Goal: Task Accomplishment & Management: Manage account settings

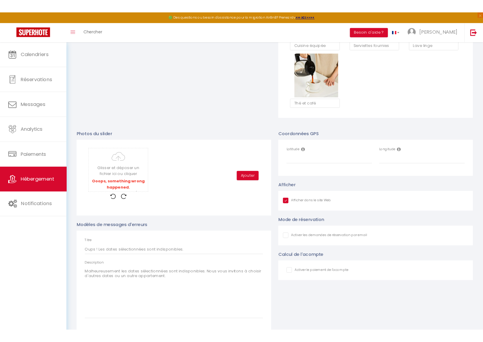
scroll to position [316, 0]
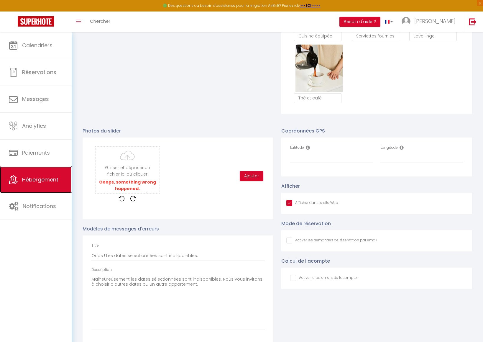
click at [62, 184] on link "Hébergement" at bounding box center [36, 179] width 72 height 27
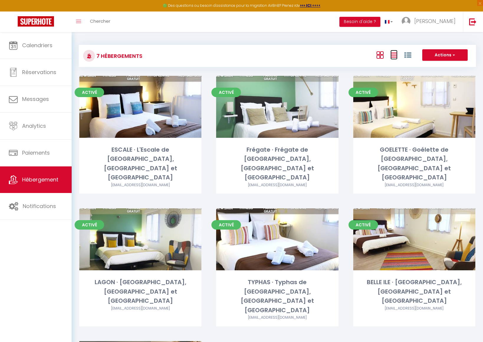
click at [393, 55] on icon at bounding box center [393, 54] width 7 height 7
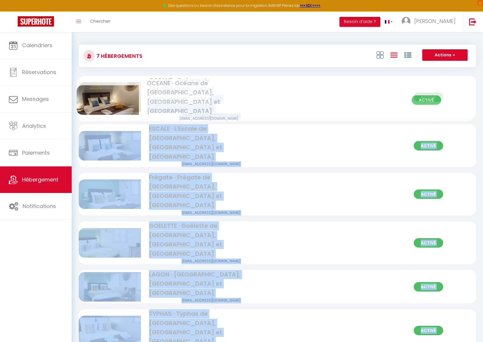
drag, startPoint x: 195, startPoint y: 297, endPoint x: 195, endPoint y: 86, distance: 211.3
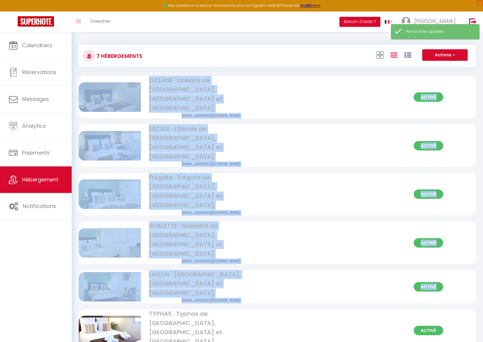
click at [277, 70] on div "7 Hébergements Actions Créer un Hébergement Nouveau groupe Initialiser les appa…" at bounding box center [277, 218] width 397 height 358
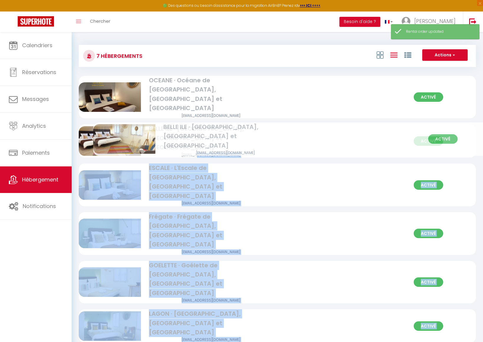
drag, startPoint x: 187, startPoint y: 302, endPoint x: 202, endPoint y: 135, distance: 167.5
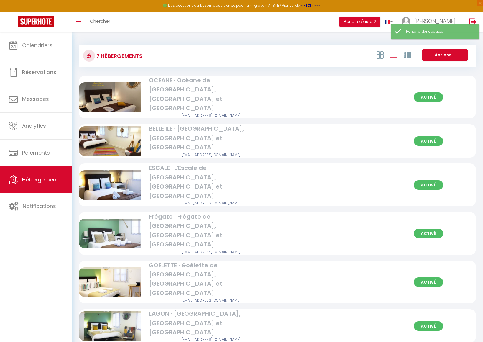
click at [341, 335] on body "🟢 Des questions ou besoin d'assistance pour la migration AirBnB? Prenez rdv >>>…" at bounding box center [241, 218] width 483 height 372
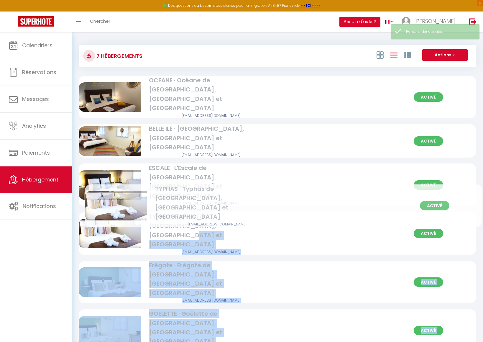
drag, startPoint x: 178, startPoint y: 299, endPoint x: 185, endPoint y: 195, distance: 103.9
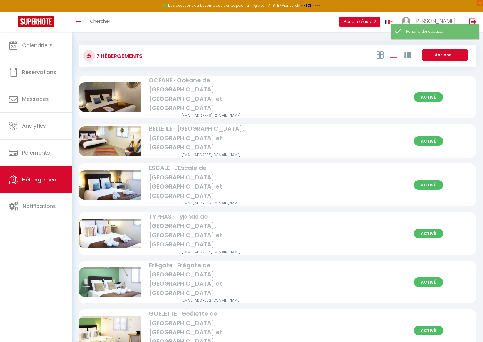
click at [301, 331] on body "🟢 Des questions ou besoin d'assistance pour la migration AirBnB? Prenez rdv >>>…" at bounding box center [241, 218] width 483 height 372
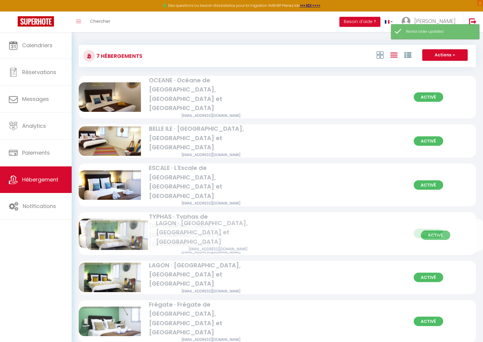
drag, startPoint x: 183, startPoint y: 299, endPoint x: 190, endPoint y: 229, distance: 69.9
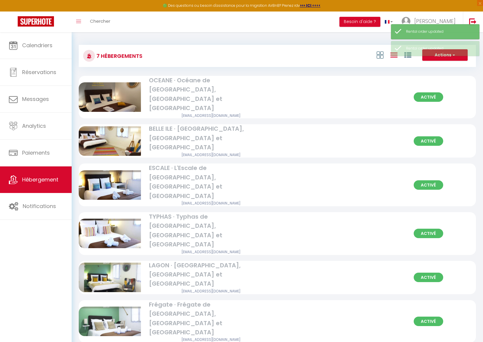
click at [251, 324] on div "7 Hébergements Actions Créer un Hébergement Nouveau groupe Initialiser les appa…" at bounding box center [277, 218] width 411 height 372
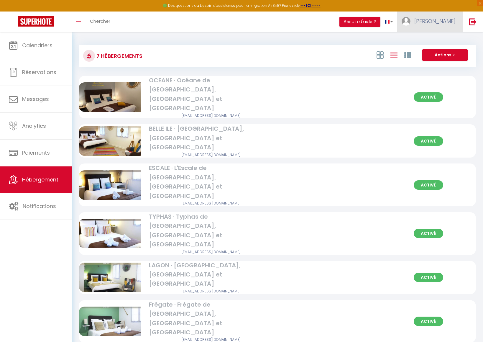
click at [440, 21] on span "[PERSON_NAME]" at bounding box center [434, 20] width 41 height 7
click at [442, 27] on link "[PERSON_NAME]" at bounding box center [430, 21] width 66 height 21
click at [446, 50] on link "Équipe" at bounding box center [439, 52] width 44 height 10
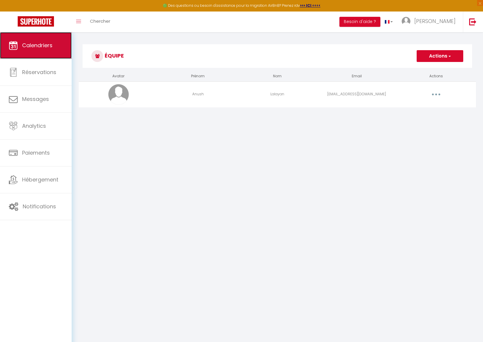
click at [49, 47] on span "Calendriers" at bounding box center [37, 45] width 30 height 7
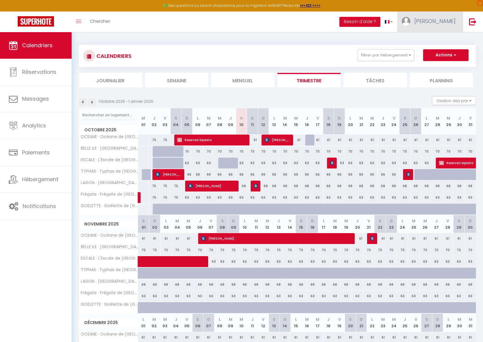
click at [436, 19] on span "[PERSON_NAME]" at bounding box center [434, 20] width 41 height 7
click at [441, 39] on link "Paramètres" at bounding box center [439, 41] width 44 height 10
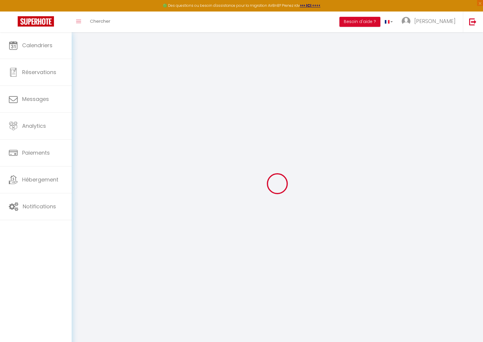
type input "B4XAtio7mlKT34jx81aPMHrtU"
type input "psmjEP2kyRuU8rUEdxb647V54"
type input "https://app.superhote.com/#/get-available-rentals/psmjEP2kyRuU8rUEdxb647V54"
select select "fr"
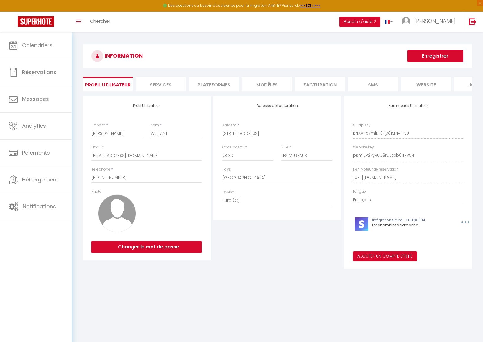
click at [321, 46] on h3 "INFORMATION" at bounding box center [277, 56] width 389 height 24
click at [444, 24] on span "[PERSON_NAME]" at bounding box center [434, 20] width 41 height 7
click at [442, 55] on link "Équipe" at bounding box center [439, 52] width 44 height 10
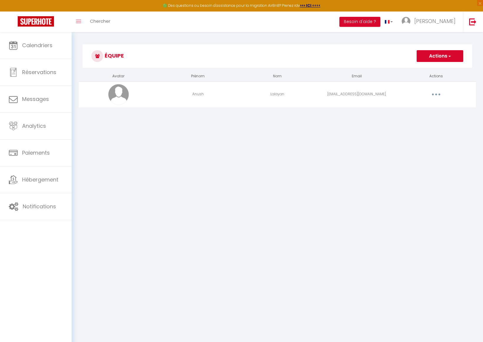
click at [339, 98] on td "anushlalayan880@gmail.com" at bounding box center [356, 94] width 79 height 26
click at [438, 94] on button "button" at bounding box center [436, 94] width 17 height 9
click at [416, 108] on link "Editer" at bounding box center [421, 108] width 44 height 10
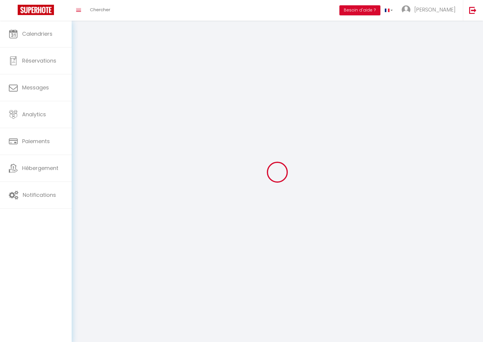
type input "Anush"
type input "Lalayan"
type input "anushlalayan880@gmail.com"
type textarea "https://app.superhote.com/#/connect/GLd6RofYKq"
checkbox input "true"
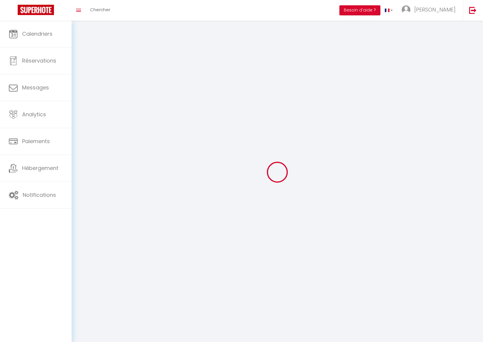
checkbox input "true"
checkbox input "false"
checkbox input "true"
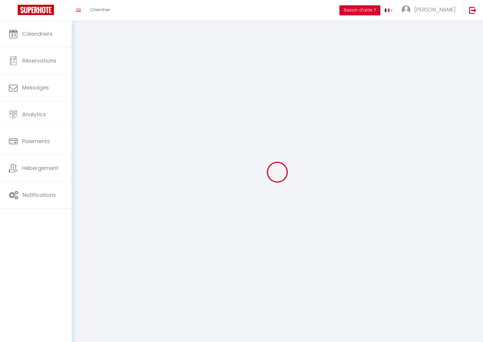
checkbox input "true"
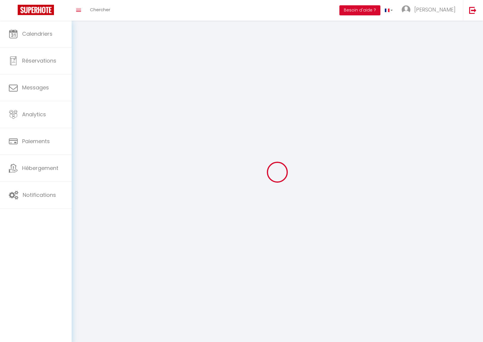
checkbox input "true"
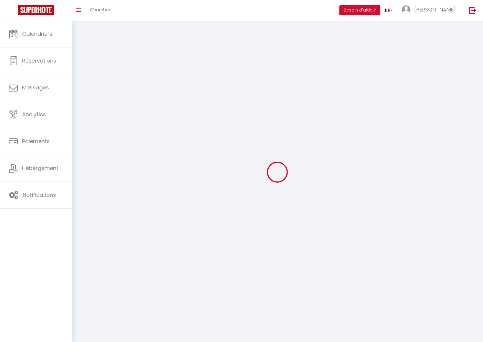
checkbox input "true"
select select
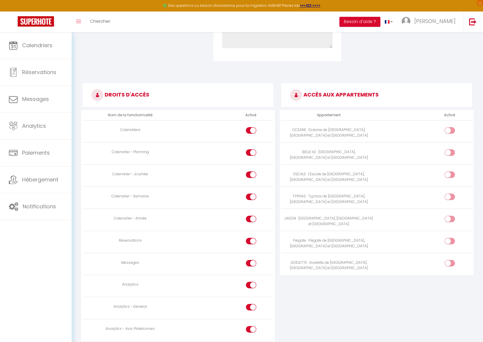
scroll to position [265, 0]
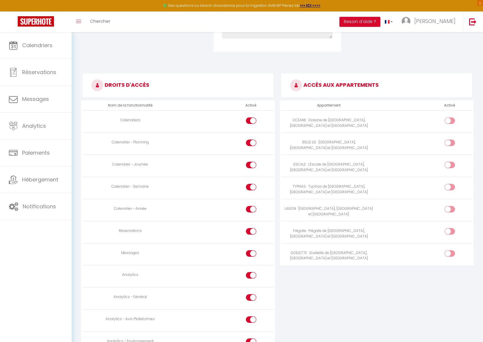
click at [450, 120] on input "checkbox" at bounding box center [454, 121] width 10 height 9
checkbox input "true"
click at [449, 141] on div at bounding box center [449, 142] width 10 height 6
click at [449, 141] on input "checkbox" at bounding box center [454, 143] width 10 height 9
checkbox input "true"
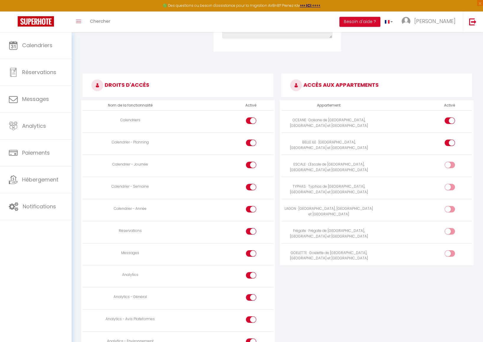
click at [450, 167] on input "checkbox" at bounding box center [454, 166] width 10 height 9
checkbox input "true"
click at [449, 186] on input "checkbox" at bounding box center [454, 188] width 10 height 9
checkbox input "true"
click at [451, 209] on input "checkbox" at bounding box center [454, 210] width 10 height 9
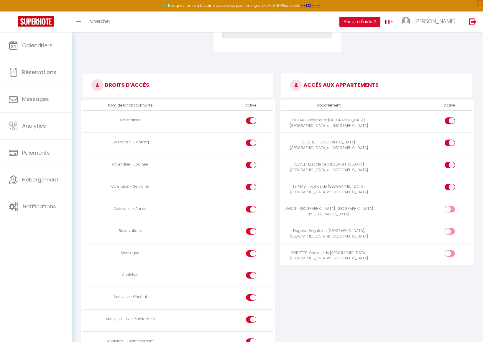
checkbox input "true"
click at [450, 234] on input "checkbox" at bounding box center [454, 232] width 10 height 9
checkbox input "true"
click at [452, 258] on input "checkbox" at bounding box center [454, 254] width 10 height 9
checkbox input "true"
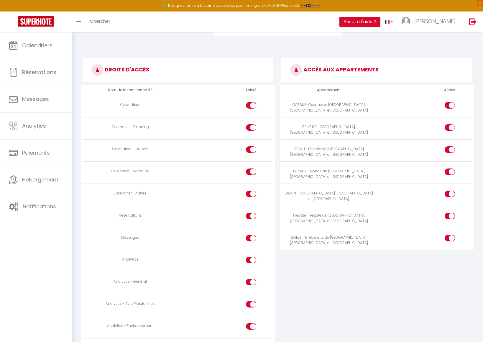
scroll to position [411, 0]
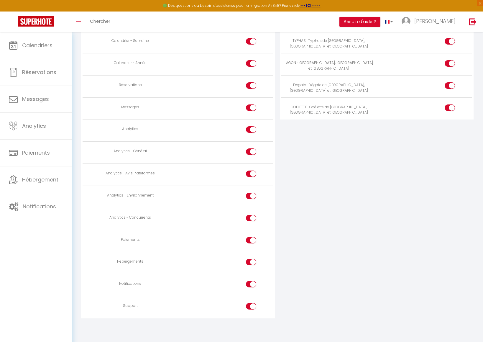
click at [250, 306] on div at bounding box center [251, 306] width 10 height 6
click at [251, 306] on input "checkbox" at bounding box center [256, 307] width 10 height 9
checkbox input "false"
click at [251, 284] on input "checkbox" at bounding box center [256, 285] width 10 height 9
checkbox input "false"
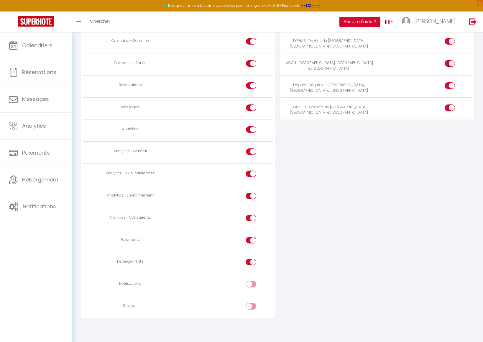
click at [251, 262] on div at bounding box center [251, 261] width 10 height 6
click at [251, 262] on input "checkbox" at bounding box center [256, 262] width 10 height 9
checkbox input "false"
click at [249, 240] on div at bounding box center [251, 240] width 10 height 6
click at [251, 240] on input "checkbox" at bounding box center [256, 241] width 10 height 9
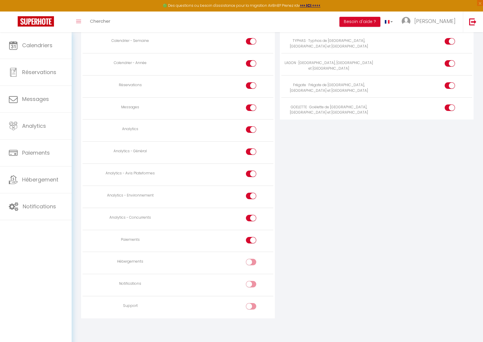
checkbox input "false"
click at [251, 220] on div at bounding box center [251, 218] width 10 height 6
click at [251, 220] on input "checkbox" at bounding box center [256, 219] width 10 height 9
checkbox input "false"
click at [251, 197] on input "checkbox" at bounding box center [256, 196] width 10 height 9
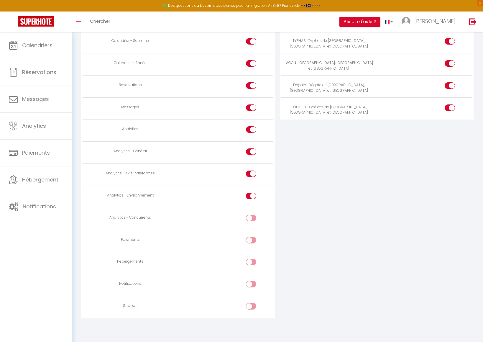
checkbox input "false"
click at [249, 174] on div at bounding box center [251, 173] width 10 height 6
click at [251, 174] on input "checkbox" at bounding box center [256, 174] width 10 height 9
checkbox input "false"
drag, startPoint x: 248, startPoint y: 152, endPoint x: 248, endPoint y: 144, distance: 8.8
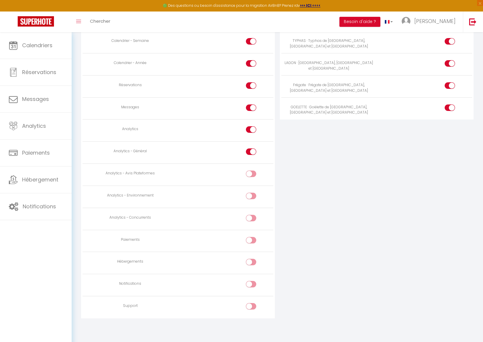
click at [248, 150] on div at bounding box center [251, 151] width 10 height 6
click at [251, 150] on input "checkbox" at bounding box center [256, 152] width 10 height 9
checkbox input "false"
click at [250, 127] on div at bounding box center [251, 129] width 10 height 6
click at [251, 127] on input "checkbox" at bounding box center [256, 130] width 10 height 9
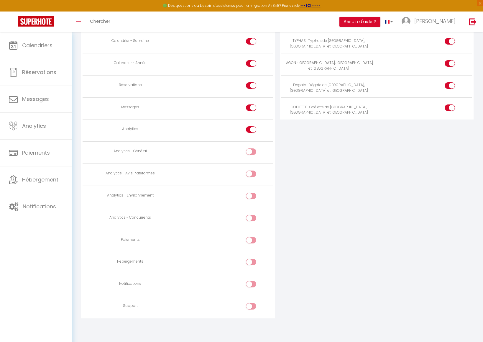
checkbox input "false"
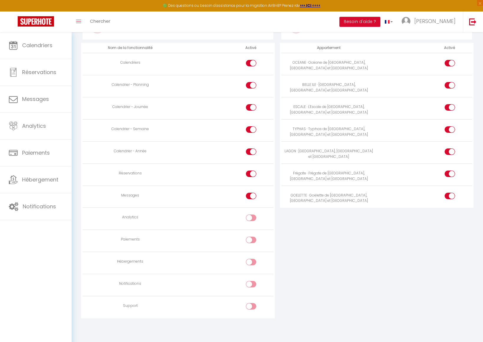
click at [250, 198] on div at bounding box center [251, 195] width 10 height 6
click at [251, 198] on input "checkbox" at bounding box center [256, 196] width 10 height 9
checkbox input "false"
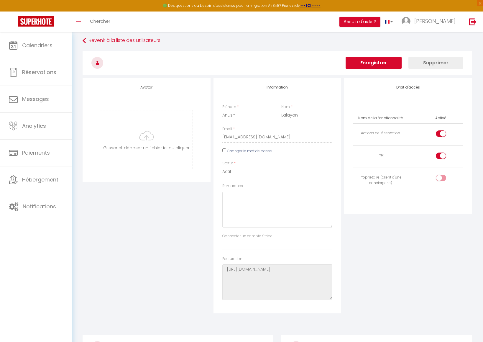
scroll to position [0, 0]
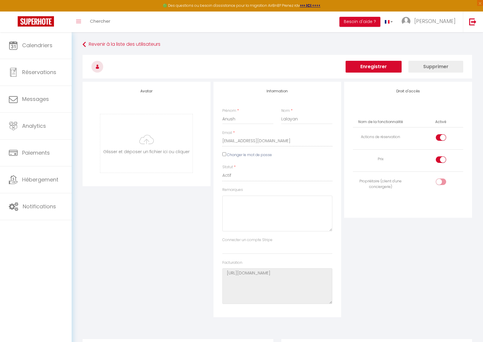
click at [439, 159] on div at bounding box center [441, 159] width 10 height 6
click at [441, 159] on input "checkbox" at bounding box center [446, 160] width 10 height 9
checkbox input "false"
click at [378, 66] on button "Enregistrer" at bounding box center [373, 67] width 56 height 12
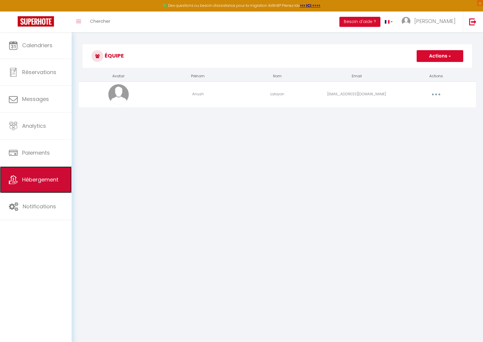
click at [62, 183] on link "Hébergement" at bounding box center [36, 179] width 72 height 27
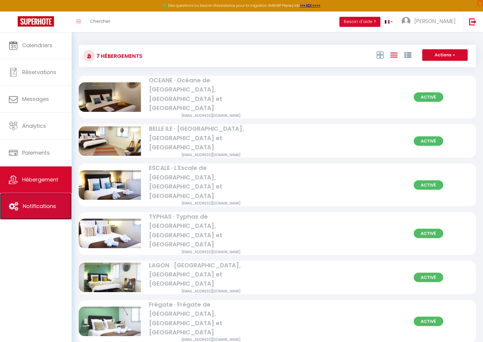
click at [42, 207] on span "Notifications" at bounding box center [39, 205] width 33 height 7
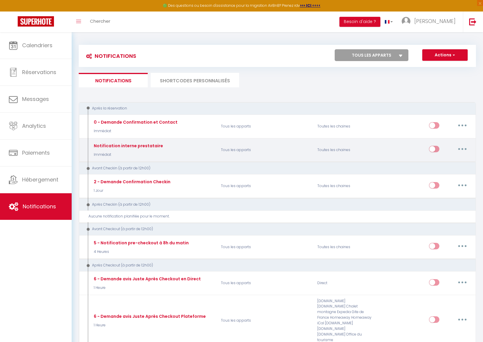
click at [462, 146] on button "button" at bounding box center [462, 148] width 17 height 9
click at [457, 159] on link "Editer" at bounding box center [447, 162] width 44 height 10
type input "Notification interne prestataire"
select select "Immédiat"
select select
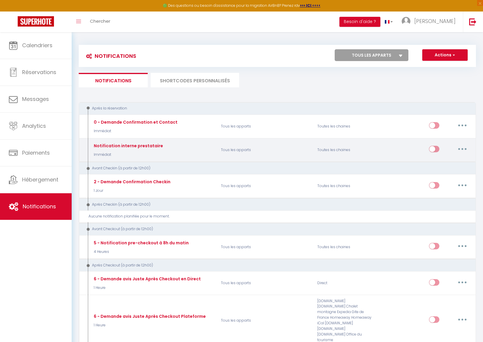
checkbox input "false"
radio input "true"
type input "Nouvelle réservation - [RENTAL:NAME] - [GUEST:NAME] - [CHECKING:DD-MM-YYYY] au …"
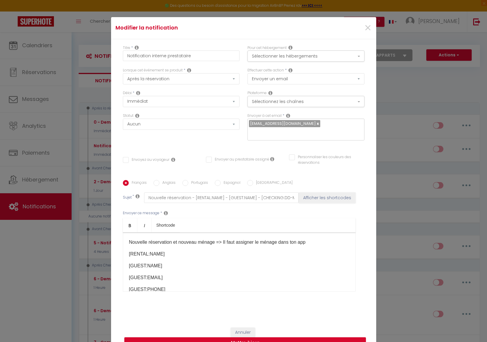
click at [51, 208] on div "Modifier la notification × Titre * Notification interne prestataire Pour cet hé…" at bounding box center [243, 171] width 487 height 342
click at [367, 30] on span "×" at bounding box center [367, 28] width 7 height 18
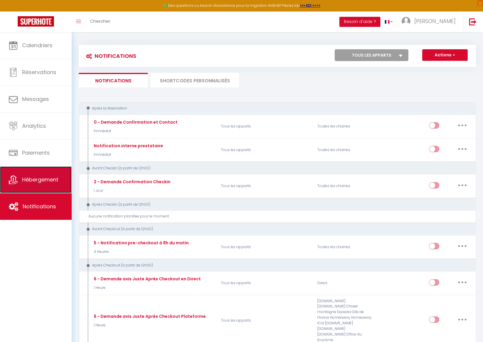
click at [55, 178] on span "Hébergement" at bounding box center [40, 179] width 36 height 7
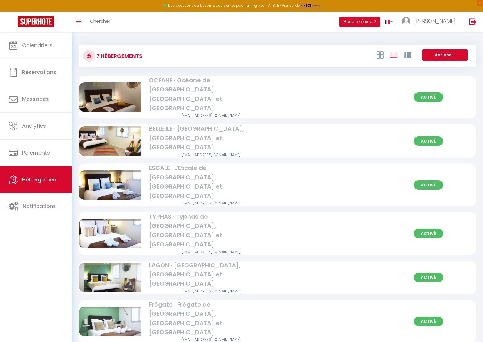
click at [246, 90] on div "[PERSON_NAME] · [PERSON_NAME] de [GEOGRAPHIC_DATA][PERSON_NAME], [GEOGRAPHIC_DA…" at bounding box center [211, 94] width 125 height 37
click at [274, 93] on div "OCEANE · Océane de La Marina - Centre, Gare et Confort phi.vaillant@gmail.com" at bounding box center [211, 97] width 132 height 43
select select "3"
select select "2"
select select "1"
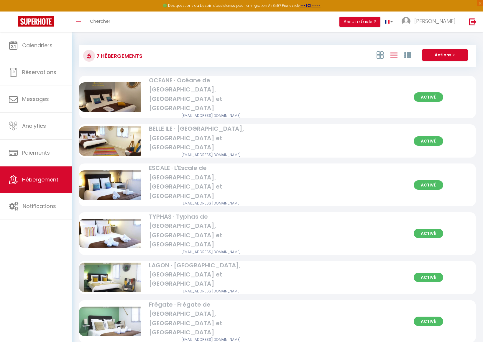
select select "1"
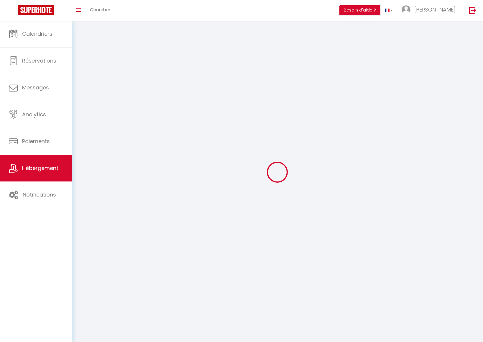
select select
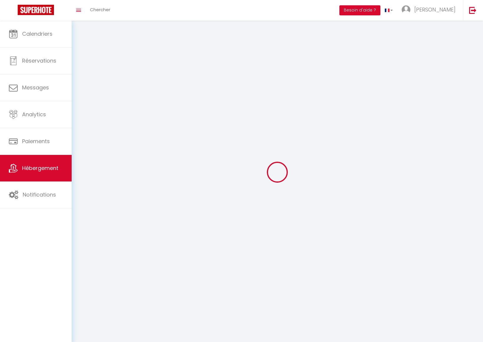
checkbox input "false"
select select
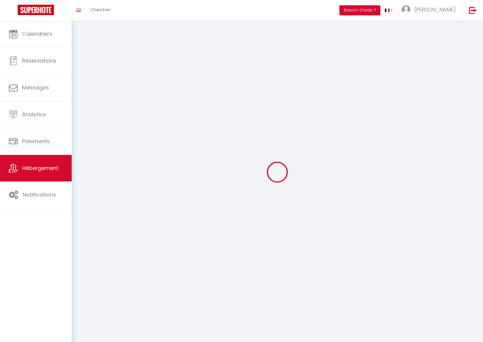
select select
select select "1"
select select
select select "28"
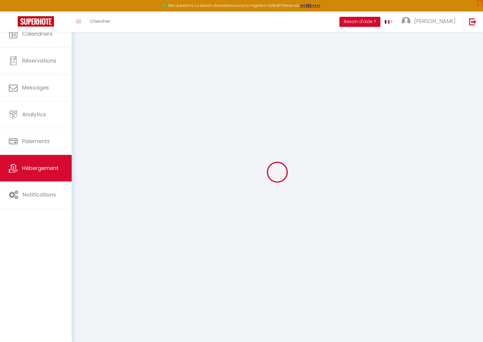
select select
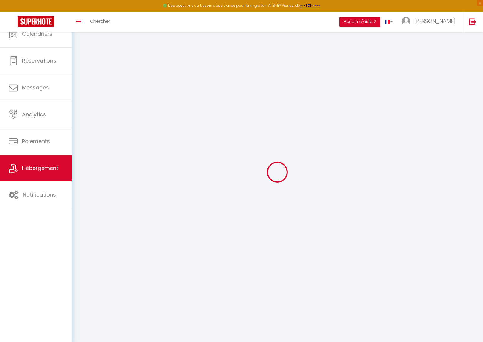
select select
checkbox input "false"
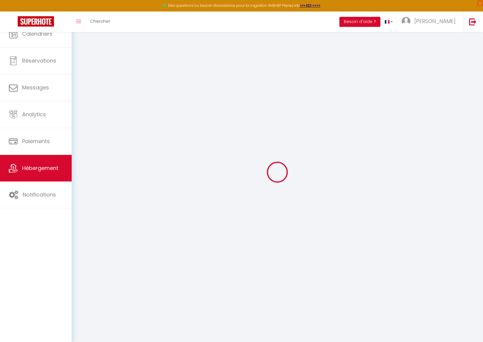
select select
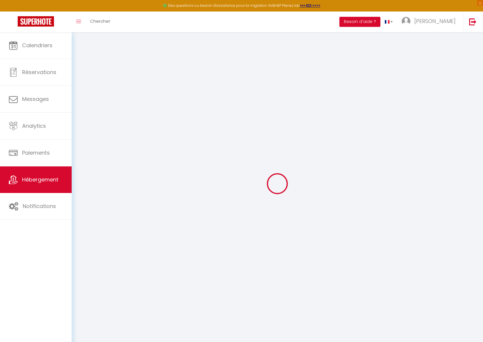
select select
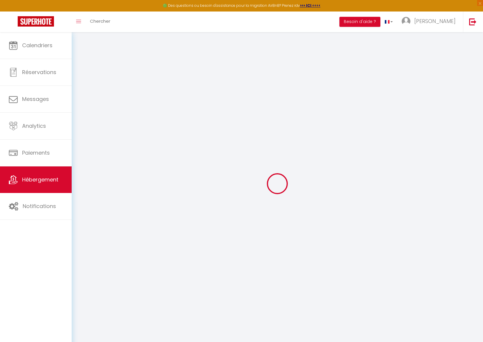
select select
checkbox input "false"
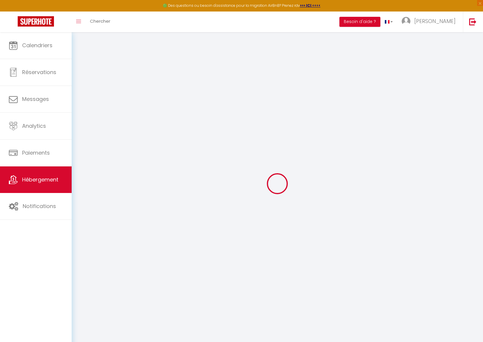
select select
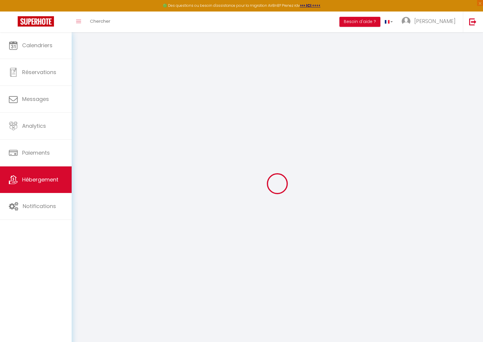
select select
checkbox input "false"
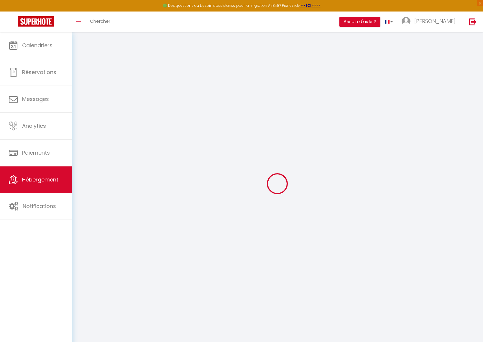
checkbox input "false"
select select
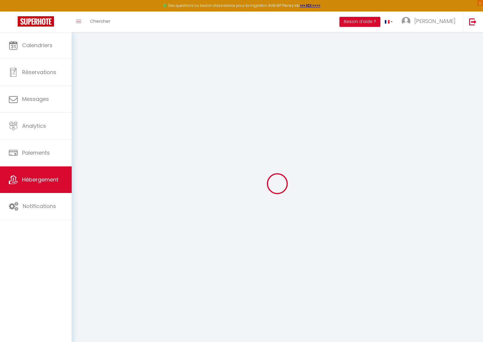
select select
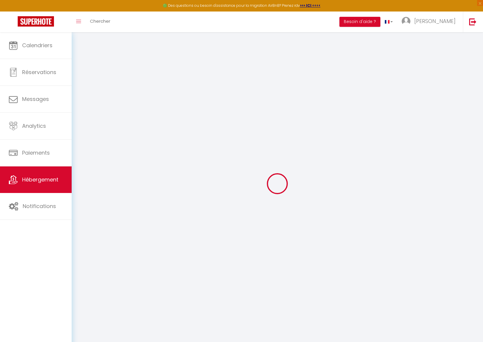
checkbox input "false"
select select
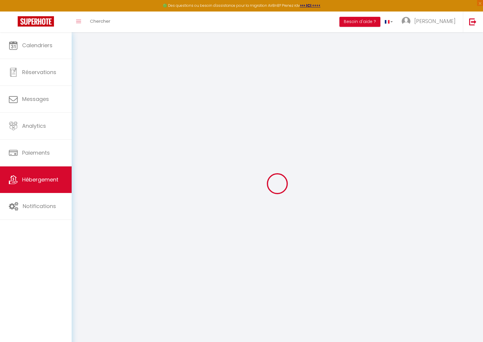
select select
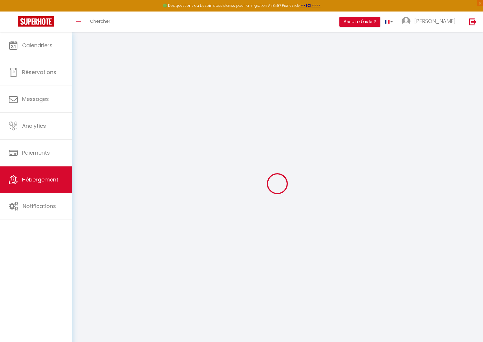
select select
checkbox input "false"
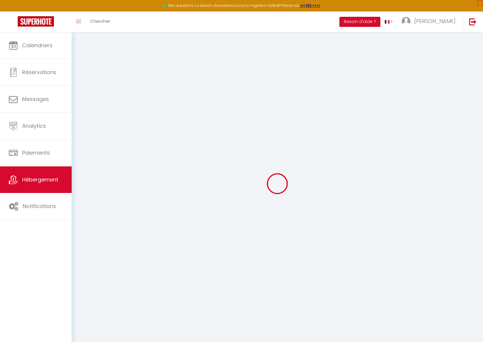
checkbox input "false"
select select
type input "[PERSON_NAME] · [PERSON_NAME] de [GEOGRAPHIC_DATA][PERSON_NAME], [GEOGRAPHIC_DA…"
select select "houses"
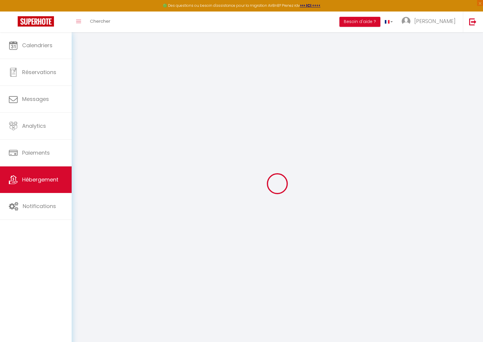
select select "2"
type input "50"
type input "8"
type input "16"
type input "13.98"
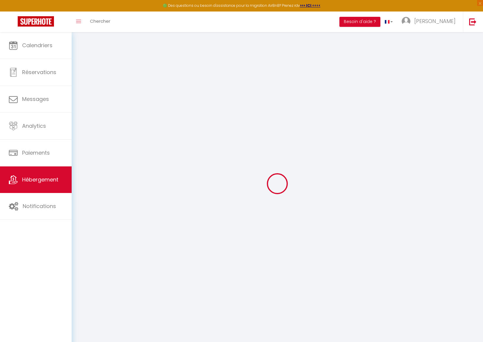
select select
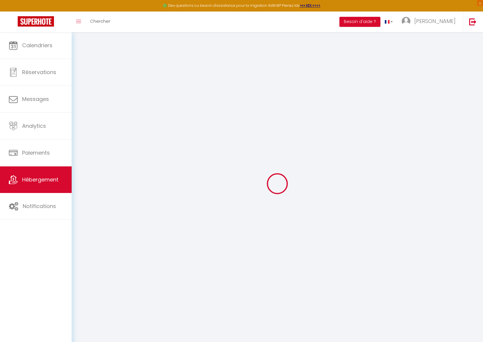
select select
type input "[STREET_ADDRESS]"
type input "78130"
type input "Les Mureaux"
type input "[EMAIL_ADDRESS][DOMAIN_NAME]"
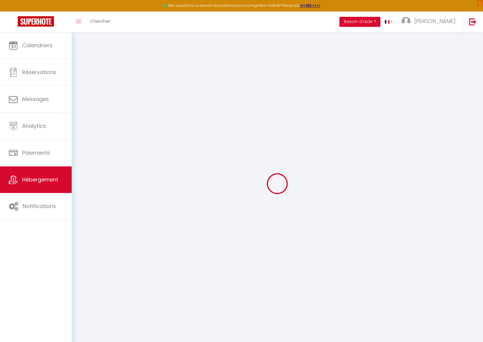
select select "16266"
checkbox input "false"
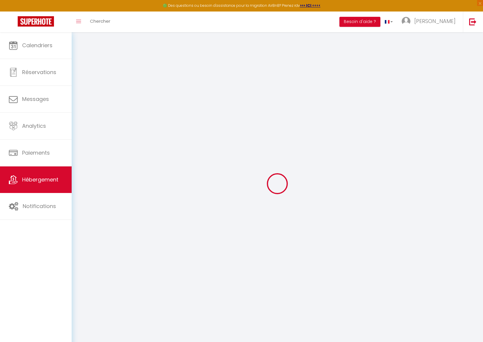
radio input "true"
type input "0"
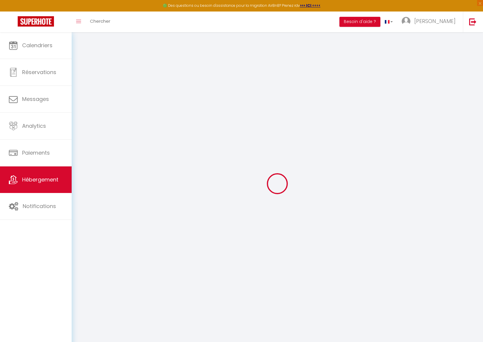
select select
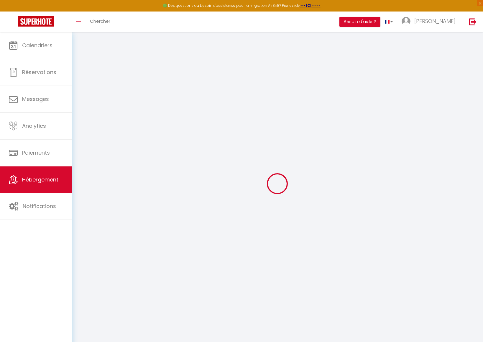
select select
checkbox input "false"
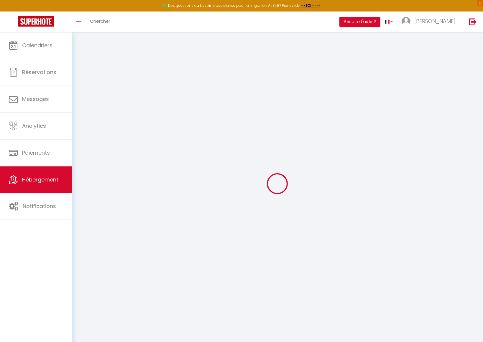
select select
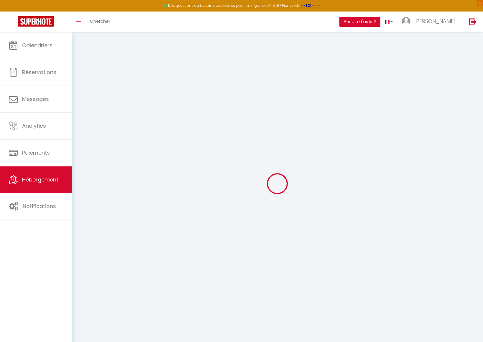
select select
checkbox input "false"
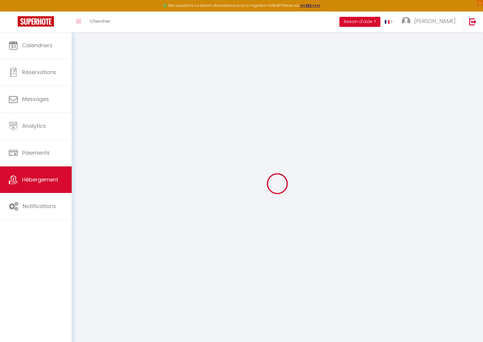
checkbox input "false"
select select "15:00"
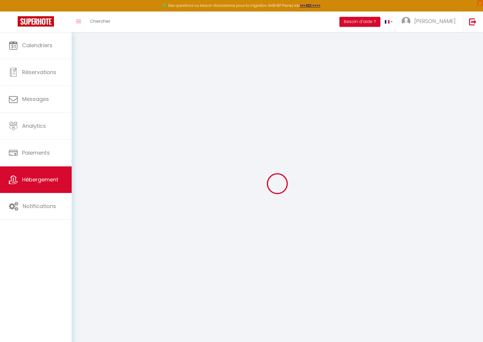
select select "23:45"
select select "12:00"
select select "30"
select select "120"
select select "20:00"
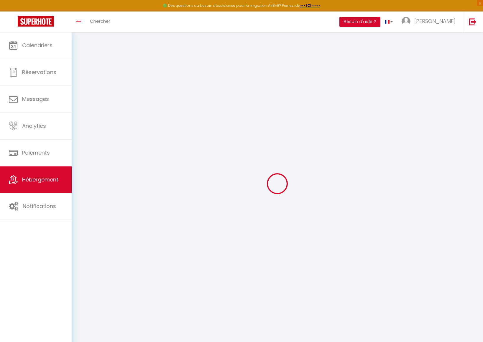
checkbox input "false"
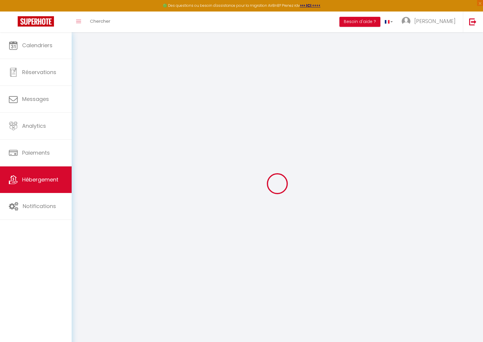
checkbox input "false"
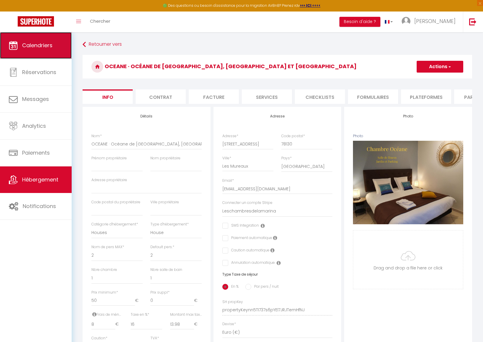
click at [45, 42] on span "Calendriers" at bounding box center [37, 45] width 30 height 7
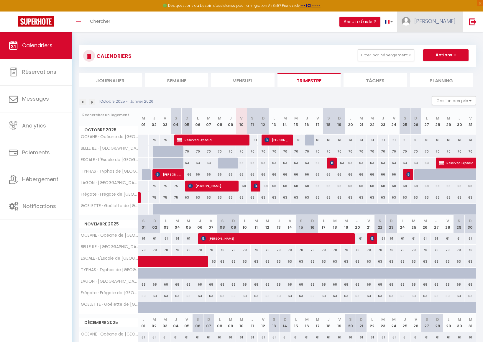
click at [438, 18] on span "[PERSON_NAME]" at bounding box center [434, 20] width 41 height 7
click at [441, 44] on link "Paramètres" at bounding box center [439, 41] width 44 height 10
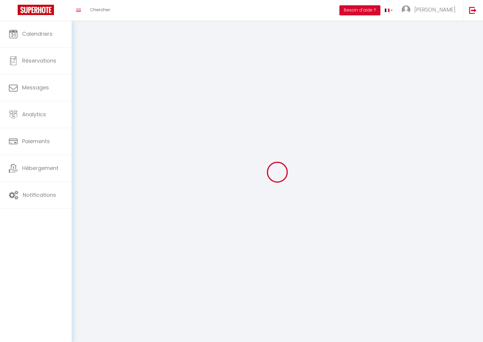
type input "[PERSON_NAME]"
type input "VAILLANT"
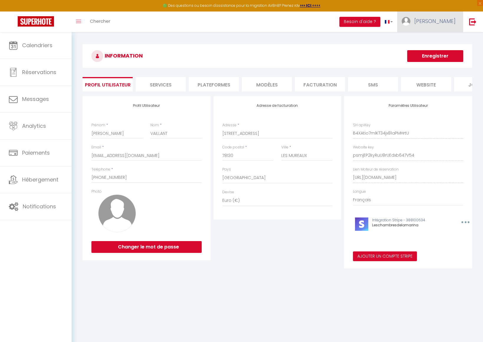
click at [448, 22] on span "[PERSON_NAME]" at bounding box center [434, 20] width 41 height 7
click at [443, 54] on link "Équipe" at bounding box center [439, 52] width 44 height 10
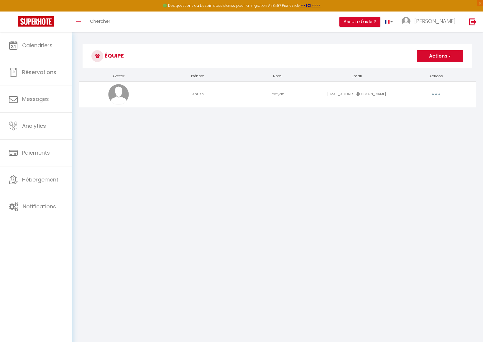
click at [240, 98] on td "Lalayan" at bounding box center [277, 94] width 79 height 26
click at [432, 93] on button "button" at bounding box center [436, 94] width 17 height 9
click at [428, 106] on link "Editer" at bounding box center [421, 108] width 44 height 10
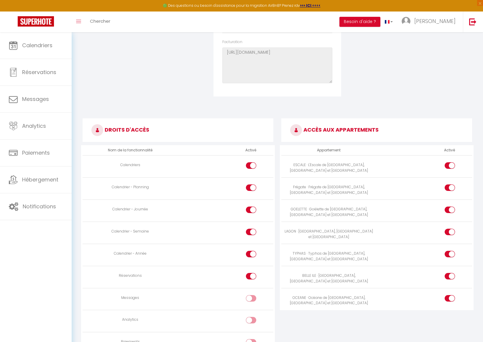
scroll to position [236, 0]
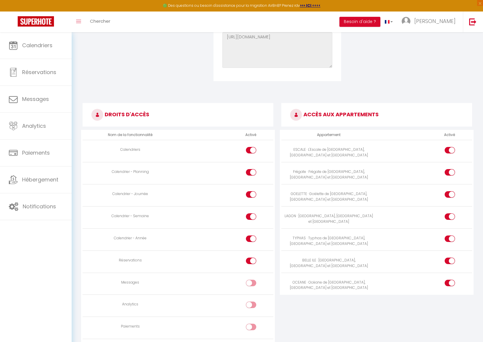
click at [253, 283] on input "checkbox" at bounding box center [256, 283] width 10 height 9
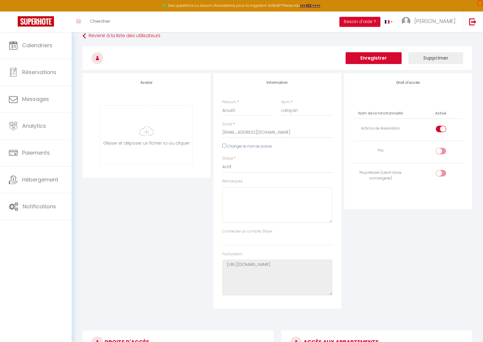
scroll to position [0, 0]
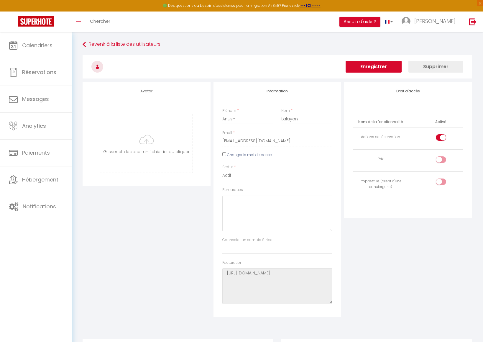
click at [391, 65] on button "Enregistrer" at bounding box center [373, 67] width 56 height 12
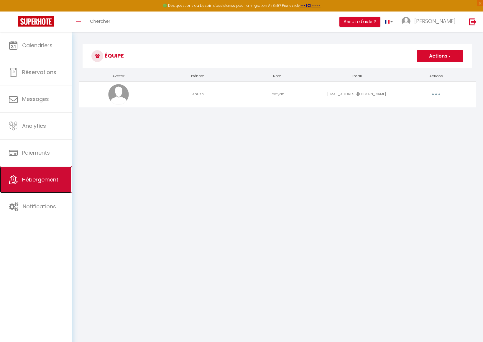
click at [50, 178] on span "Hébergement" at bounding box center [40, 179] width 36 height 7
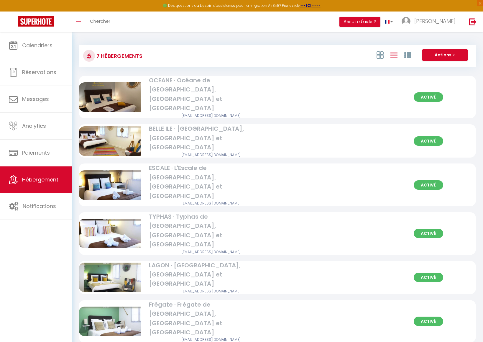
click at [208, 165] on div "ESCALE · L'Escale de [GEOGRAPHIC_DATA], [GEOGRAPHIC_DATA] et [GEOGRAPHIC_DATA]" at bounding box center [211, 181] width 125 height 37
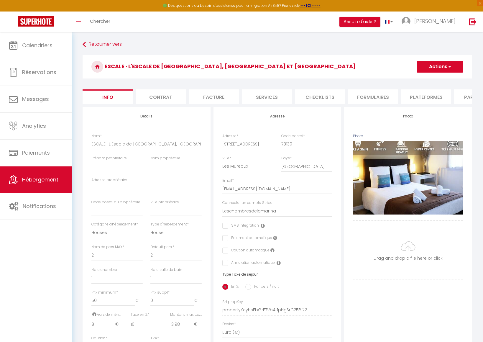
click at [423, 92] on li "Plateformes" at bounding box center [426, 96] width 50 height 14
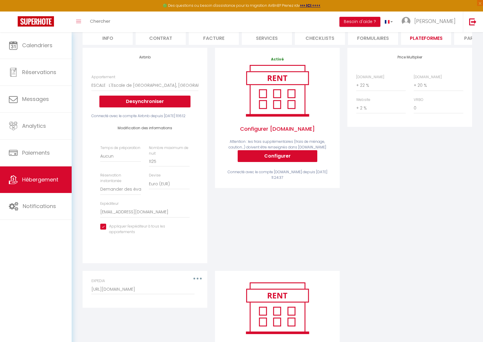
scroll to position [59, 0]
click at [293, 162] on button "Configurer" at bounding box center [278, 156] width 80 height 12
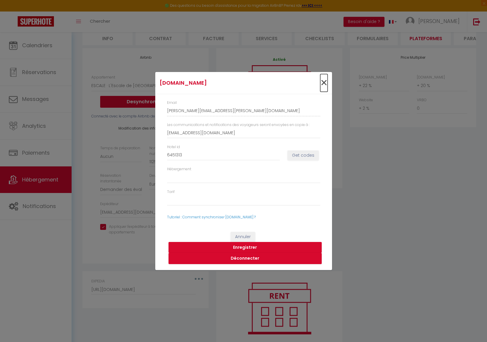
click at [325, 84] on span "×" at bounding box center [323, 83] width 7 height 18
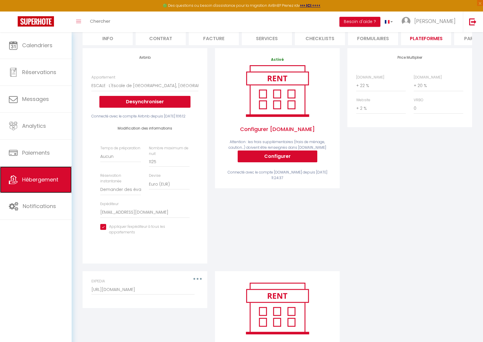
click at [33, 182] on span "Hébergement" at bounding box center [40, 179] width 36 height 7
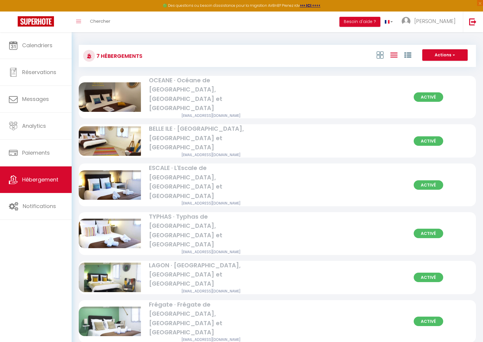
click at [250, 95] on div "[PERSON_NAME] · [PERSON_NAME] de [GEOGRAPHIC_DATA][PERSON_NAME], [GEOGRAPHIC_DA…" at bounding box center [211, 94] width 125 height 37
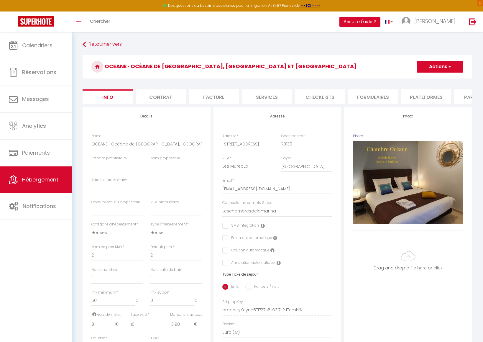
click at [427, 98] on li "Plateformes" at bounding box center [426, 96] width 50 height 14
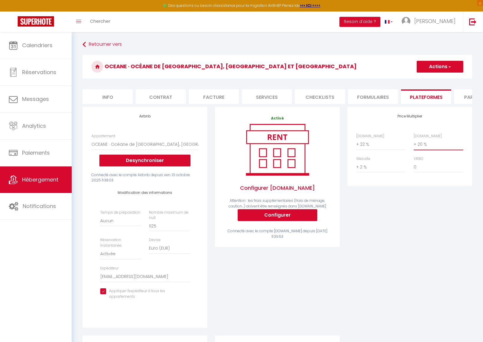
click at [427, 150] on select "0 + 1 % + 2 % + 3 % + 4 % + 5 % + 6 % + 7 % + 8 % + 9 %" at bounding box center [439, 144] width 50 height 11
click at [414, 143] on select "0 + 1 % + 2 % + 3 % + 4 % + 5 % + 6 % + 7 % + 8 % + 9 %" at bounding box center [439, 144] width 50 height 11
click at [432, 150] on select "0 + 1 % + 2 % + 3 % + 4 % + 5 % + 6 % + 7 % + 8 % + 9 %" at bounding box center [439, 144] width 50 height 11
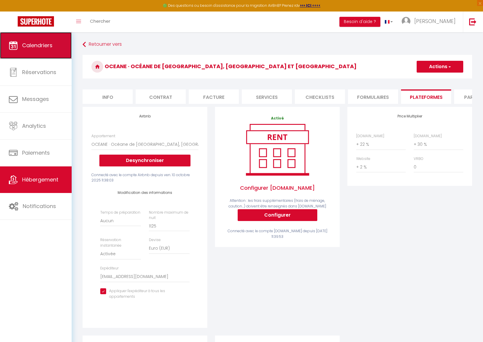
click at [29, 46] on span "Calendriers" at bounding box center [37, 45] width 30 height 7
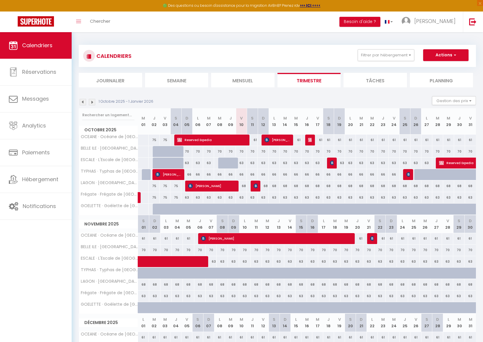
click at [189, 151] on div "70" at bounding box center [186, 151] width 11 height 11
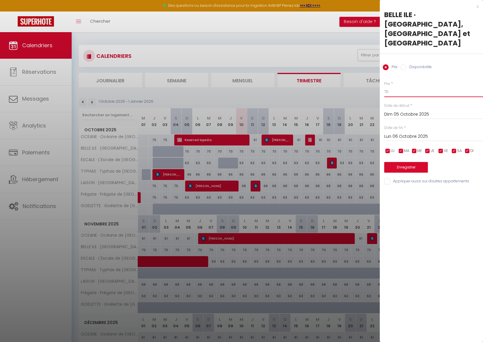
click at [403, 86] on input "70" at bounding box center [433, 91] width 99 height 11
click at [419, 133] on input "Lun 06 Octobre 2025" at bounding box center [433, 137] width 99 height 8
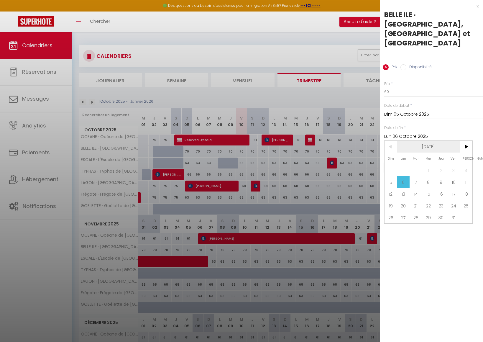
click at [437, 141] on span "[DATE]" at bounding box center [428, 147] width 63 height 12
click at [464, 188] on span "Décembre" at bounding box center [457, 194] width 29 height 12
click at [467, 141] on span ">" at bounding box center [466, 147] width 13 height 12
click at [430, 141] on span "Fév 2026" at bounding box center [428, 147] width 63 height 12
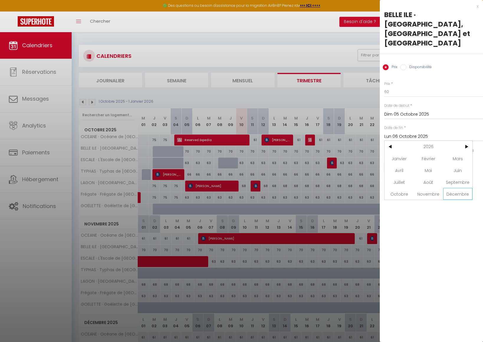
click at [457, 188] on span "Décembre" at bounding box center [457, 194] width 29 height 12
click at [441, 211] on span "31" at bounding box center [440, 217] width 13 height 12
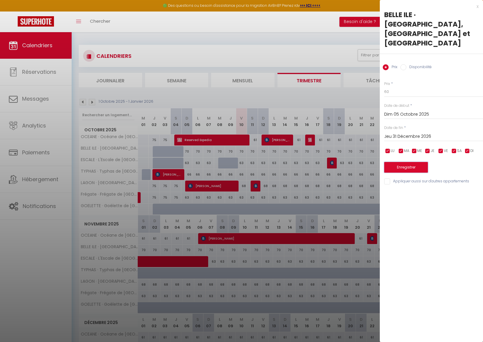
click at [419, 162] on button "Enregistrer" at bounding box center [406, 167] width 44 height 11
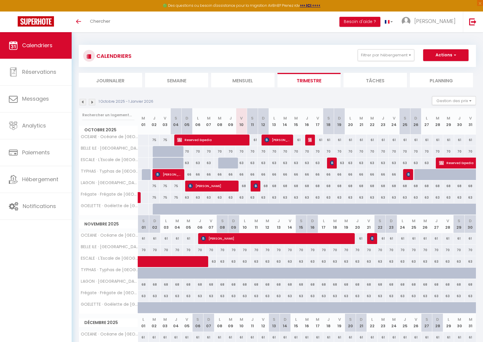
click at [189, 153] on div "70" at bounding box center [186, 151] width 11 height 11
type input "70"
type input "Dim 05 Octobre 2025"
type input "Lun 06 Octobre 2025"
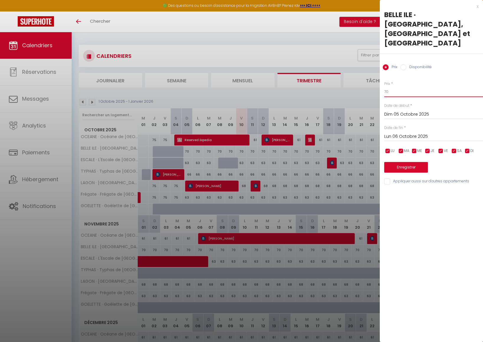
click at [406, 86] on input "70" at bounding box center [433, 91] width 99 height 11
type input "7"
type input "60"
click at [477, 6] on div "x" at bounding box center [429, 6] width 99 height 7
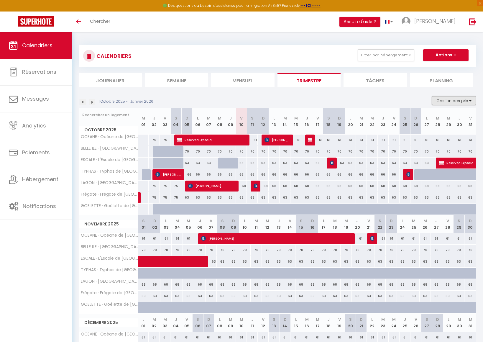
click at [451, 98] on button "Gestion des prix" at bounding box center [454, 100] width 44 height 9
click at [445, 121] on input "Nb Nuits minimum" at bounding box center [448, 119] width 53 height 6
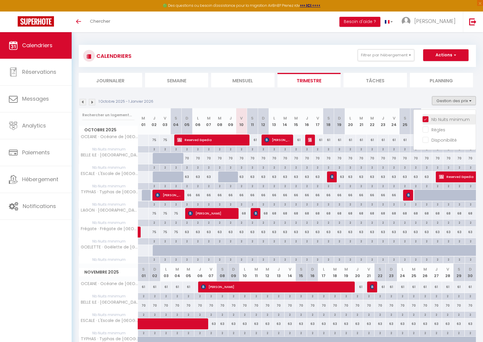
click at [445, 121] on input "Nb Nuits minimum" at bounding box center [448, 119] width 53 height 6
checkbox input "false"
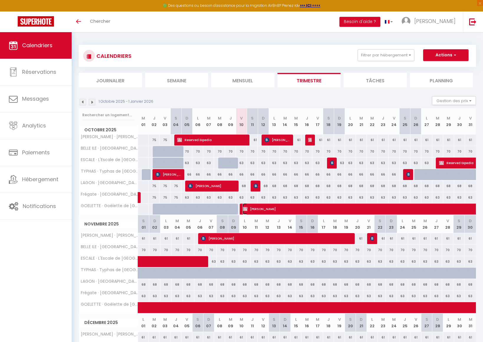
select select "OK"
select select "KO"
select select "0"
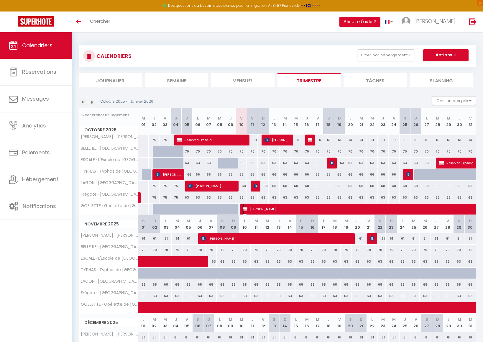
select select "1"
select select
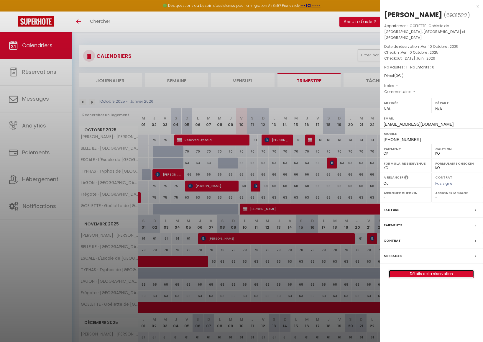
click at [423, 270] on link "Détails de la réservation" at bounding box center [431, 274] width 85 height 8
select select
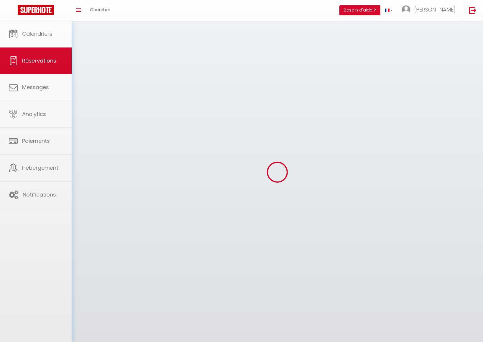
select select
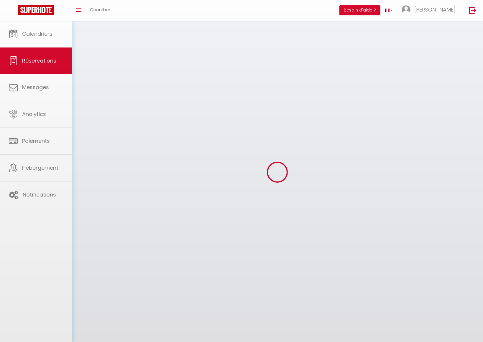
select select
checkbox input "false"
select select
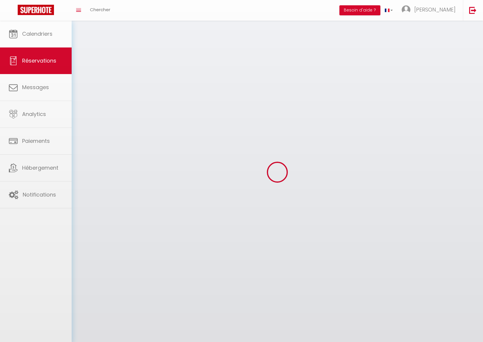
select select
checkbox input "false"
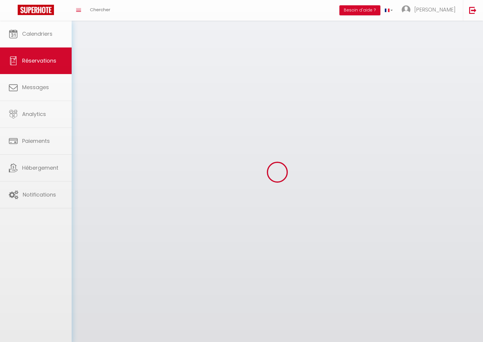
select select
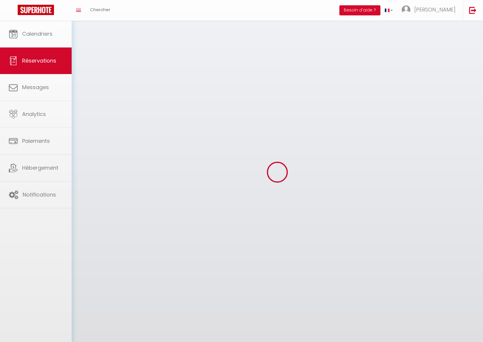
checkbox input "false"
select select
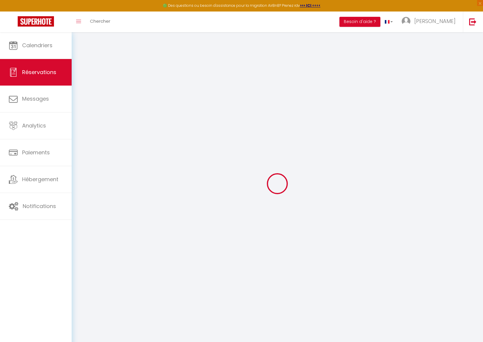
select select
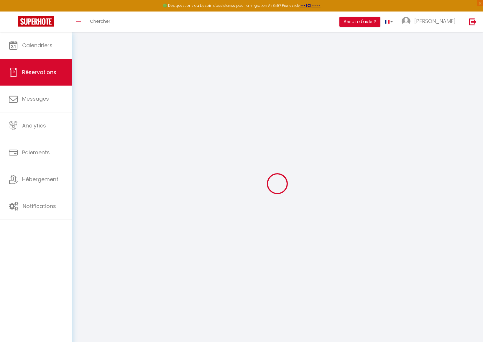
select select
checkbox input "false"
type input "EDYTA"
type input "BUDZIK"
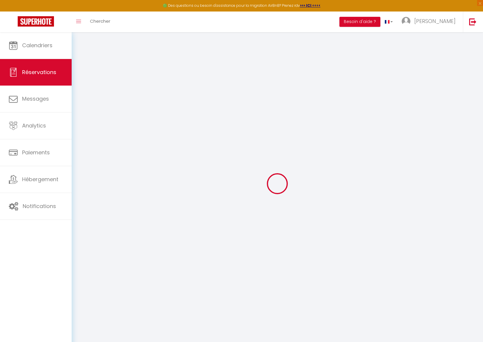
type input "[EMAIL_ADDRESS][DOMAIN_NAME]"
type input "[PHONE_NUMBER]"
select select "FR"
select select "78160"
select select "1"
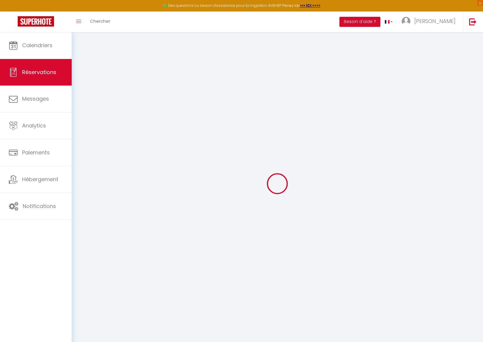
type input "Ven 10 Octobre 2025"
select select
type input "[DATE] Juin 2026"
select select
type input "1"
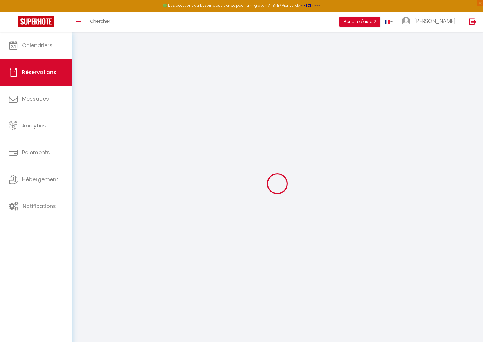
select select "12"
select select
checkbox input "true"
type input "0"
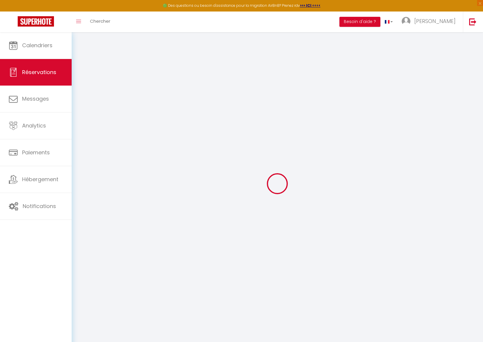
type input "0"
select select
select select "14"
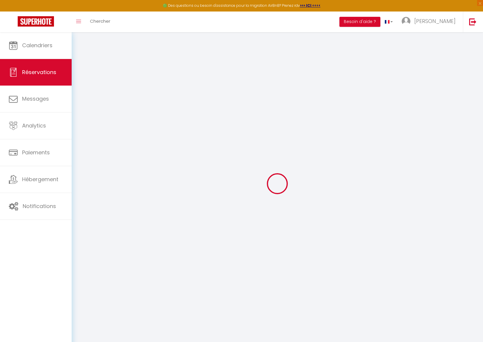
checkbox input "true"
select select
checkbox input "true"
select select
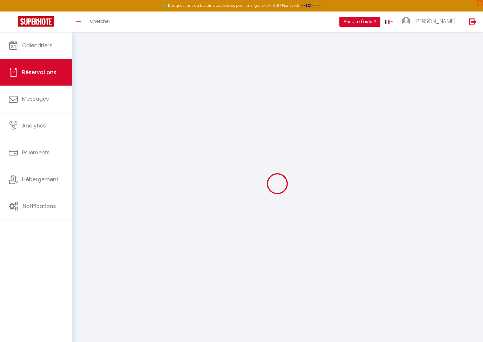
select select
checkbox input "true"
select select
checkbox input "true"
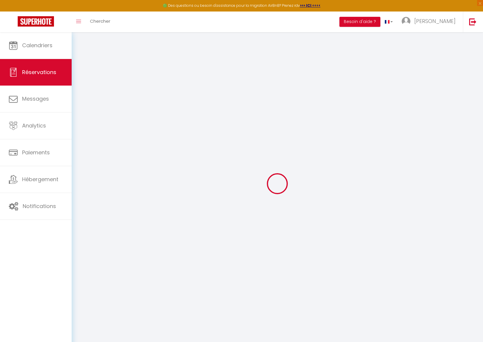
select select
checkbox input "true"
select select
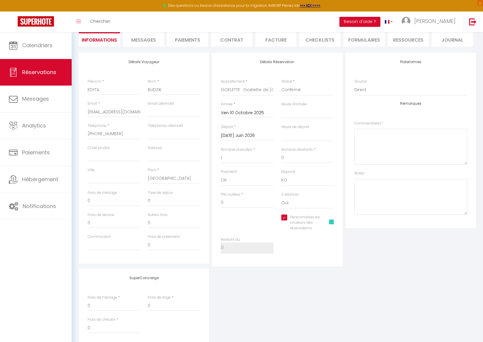
scroll to position [59, 0]
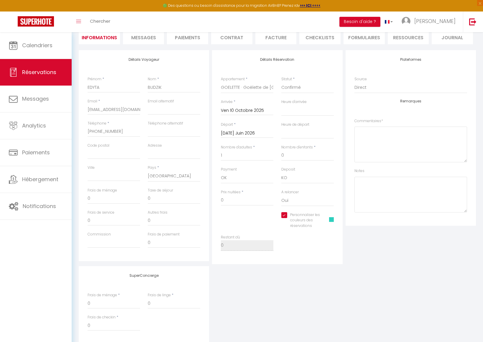
click at [331, 220] on span at bounding box center [331, 219] width 5 height 5
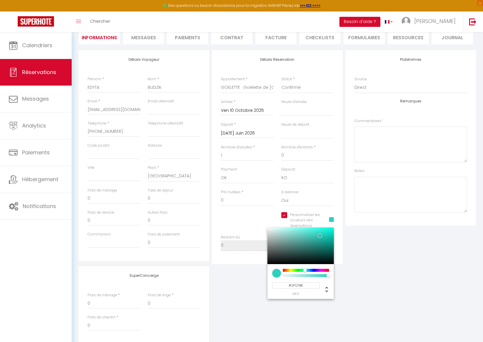
click at [331, 220] on span at bounding box center [331, 219] width 5 height 5
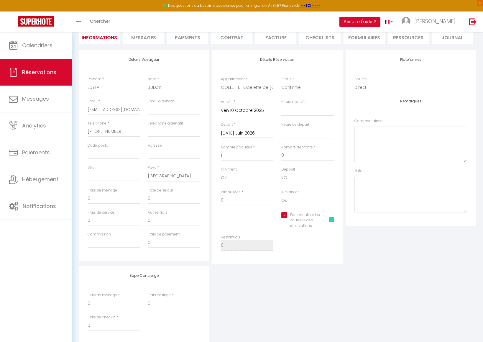
click at [283, 213] on input "Personnaliser les couleurs des réservations" at bounding box center [301, 215] width 40 height 6
checkbox input "false"
select select
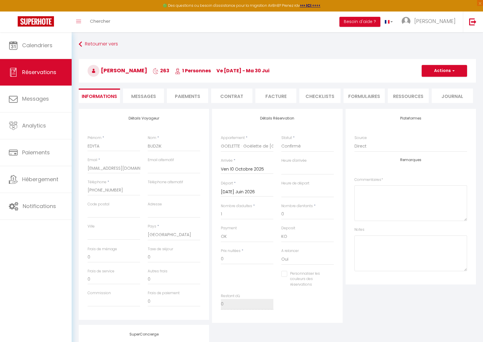
scroll to position [0, 0]
click at [439, 69] on button "Actions" at bounding box center [443, 71] width 45 height 12
click at [435, 84] on link "Enregistrer" at bounding box center [438, 84] width 47 height 8
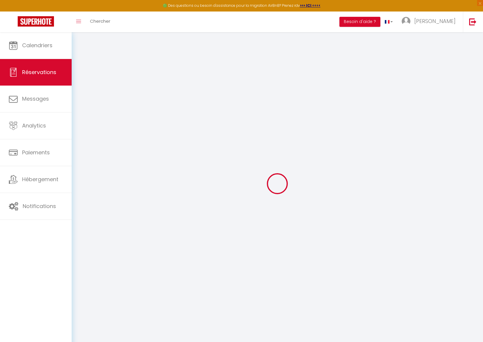
select select "not_cancelled"
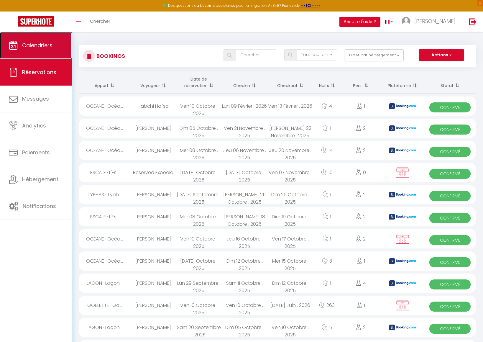
click at [37, 54] on link "Calendriers" at bounding box center [36, 45] width 72 height 27
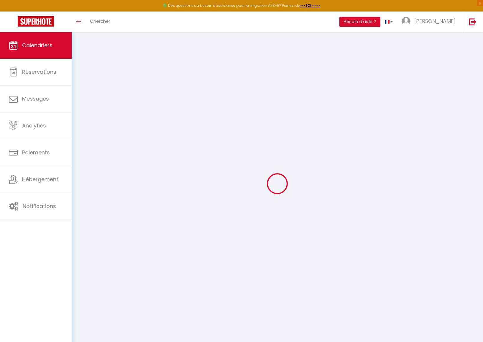
select select
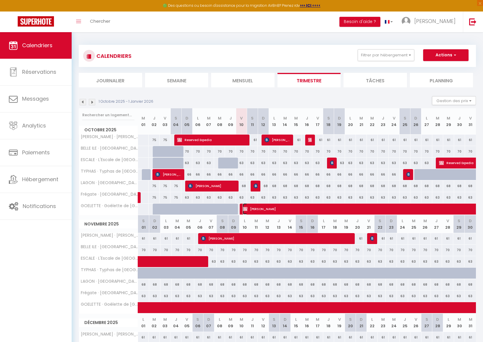
select select "OK"
select select "KO"
select select "0"
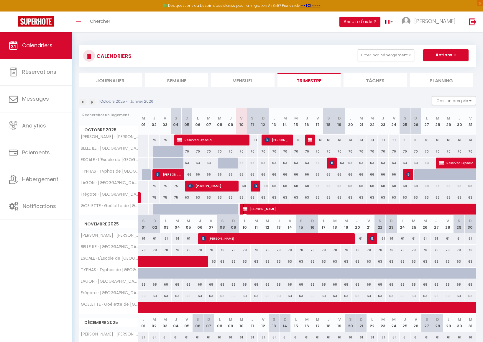
select select "1"
select select
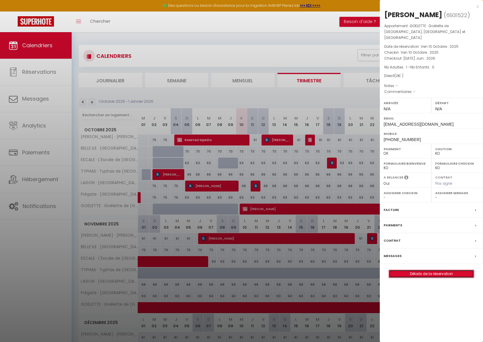
click at [413, 270] on link "Détails de la réservation" at bounding box center [431, 274] width 85 height 8
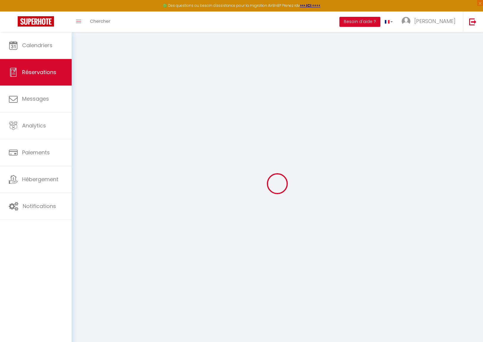
type input "EDYTA"
type input "BUDZIK"
type input "[EMAIL_ADDRESS][DOMAIN_NAME]"
type input "[PHONE_NUMBER]"
select select "FR"
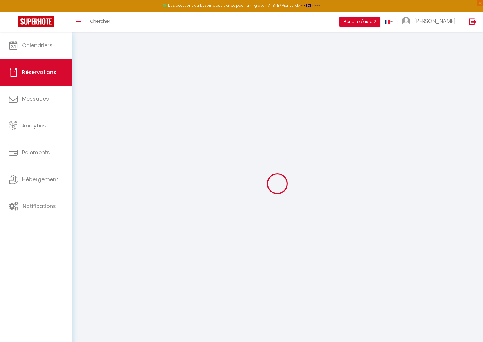
select select "78160"
select select "1"
type input "Ven 10 Octobre 2025"
select select
type input "[DATE] Juin 2026"
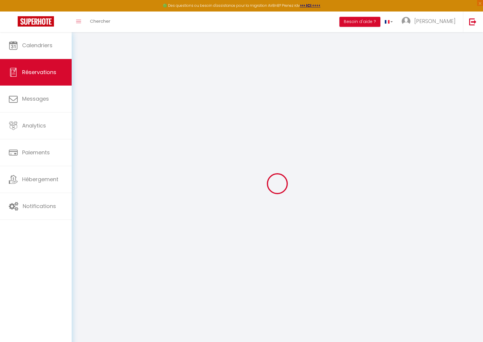
select select
type input "1"
select select "12"
select select
checkbox input "false"
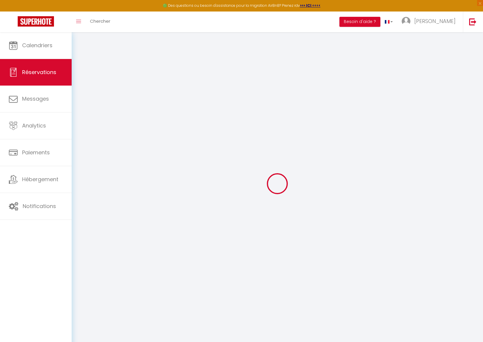
type input "0"
select select
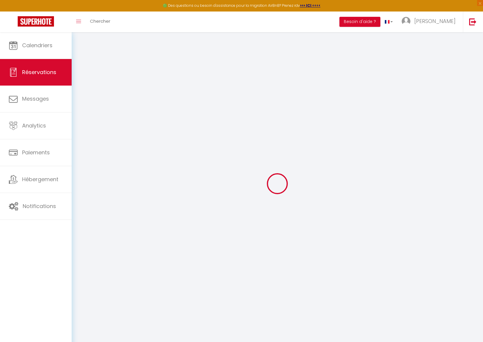
select select
select select "14"
checkbox input "false"
select select
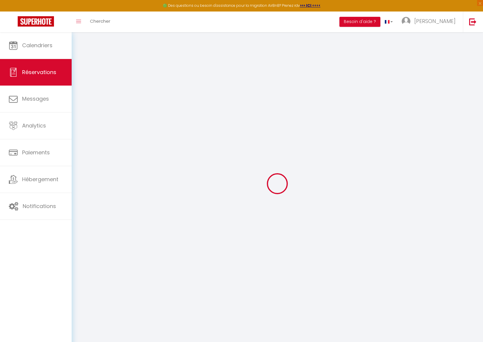
checkbox input "false"
select select
checkbox input "false"
select select
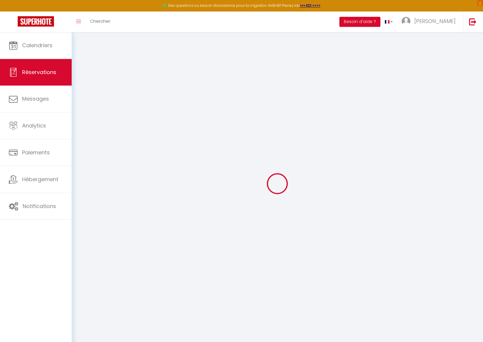
select select
checkbox input "false"
select select
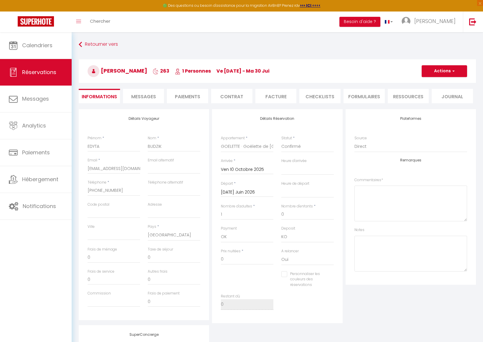
click at [283, 274] on input "Personnaliser les couleurs des réservations" at bounding box center [303, 274] width 45 height 6
checkbox input "true"
select select
click at [330, 279] on span at bounding box center [331, 278] width 5 height 5
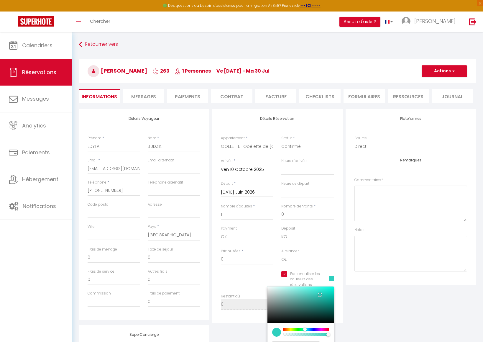
select select
type input "#2F97CF"
click at [308, 328] on div at bounding box center [307, 329] width 4 height 4
click at [440, 72] on button "Actions" at bounding box center [443, 71] width 45 height 12
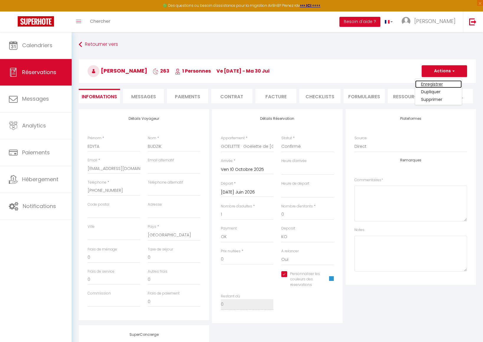
click at [431, 84] on link "Enregistrer" at bounding box center [438, 84] width 47 height 8
select select "not_cancelled"
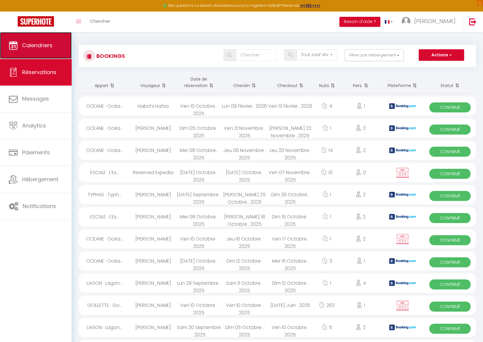
click at [58, 48] on link "Calendriers" at bounding box center [36, 45] width 72 height 27
